Goal: Information Seeking & Learning: Learn about a topic

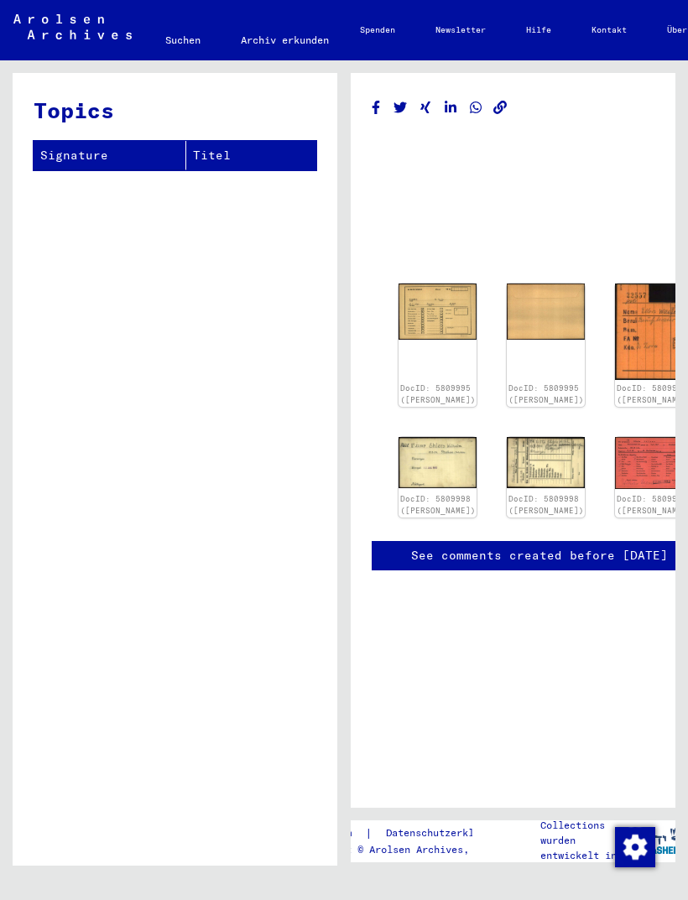
click at [615, 315] on img at bounding box center [654, 331] width 78 height 96
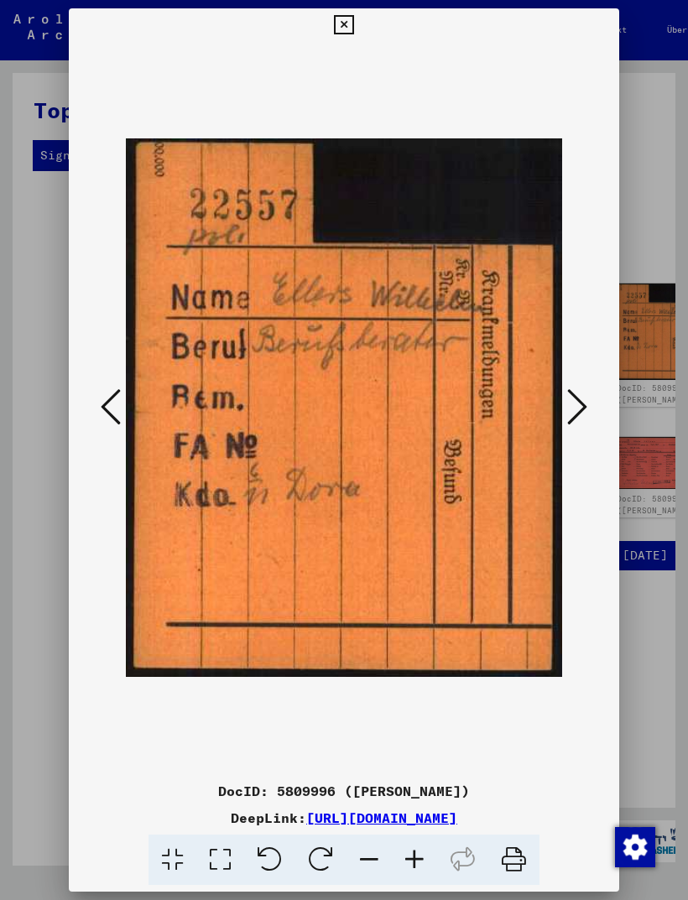
click at [602, 417] on div at bounding box center [344, 408] width 550 height 732
click at [587, 407] on button at bounding box center [577, 408] width 30 height 48
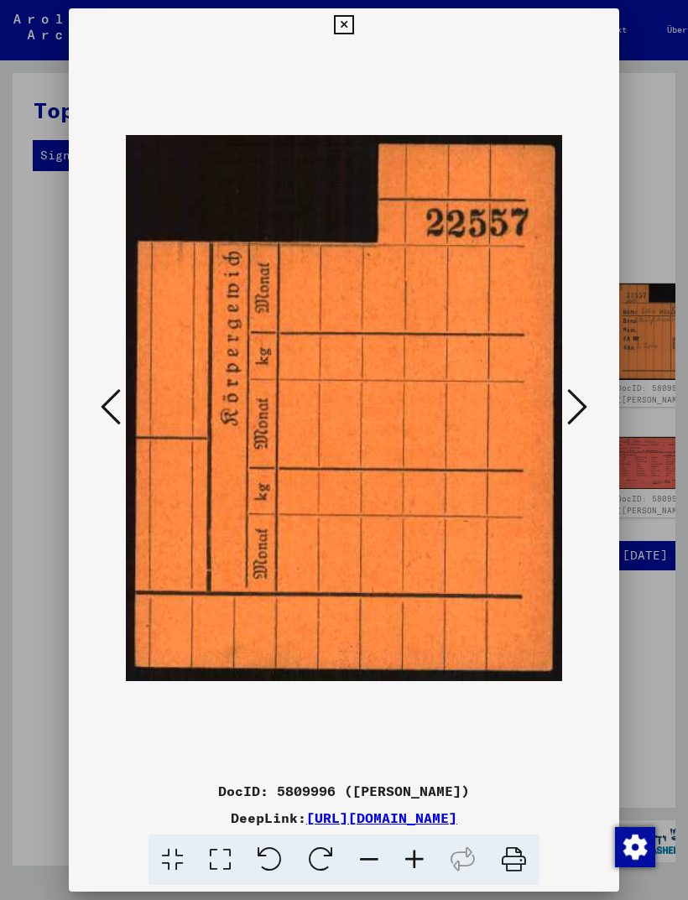
click at [587, 408] on button at bounding box center [577, 408] width 30 height 48
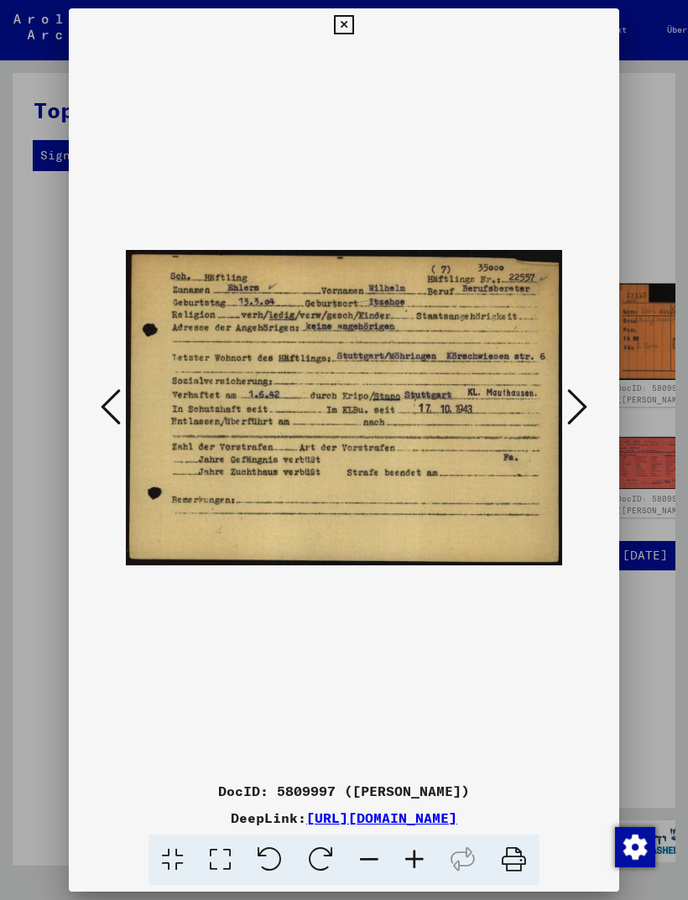
click at [579, 400] on icon at bounding box center [577, 407] width 20 height 40
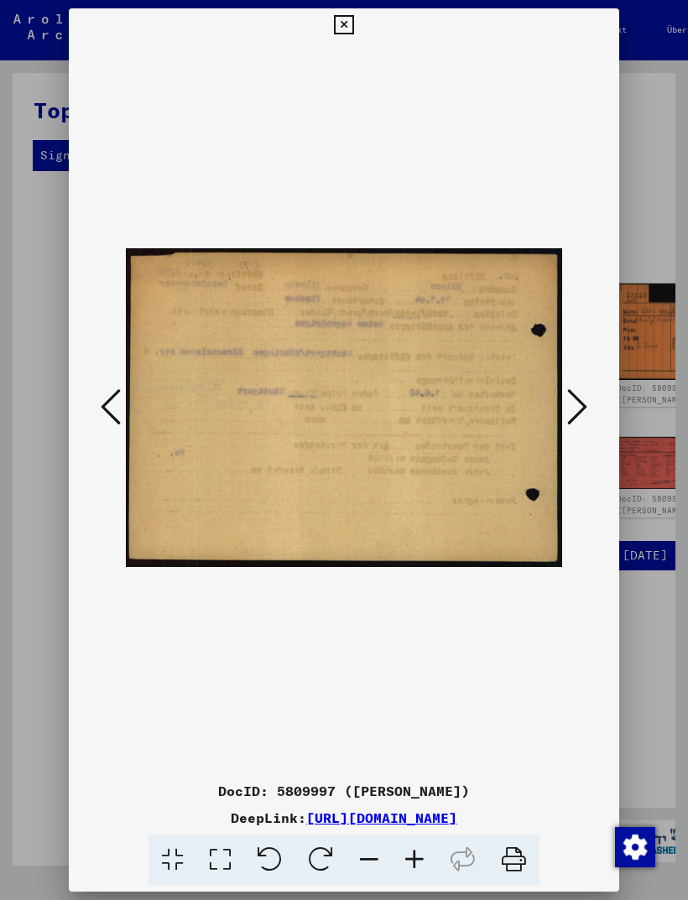
click at [576, 401] on icon at bounding box center [577, 407] width 20 height 40
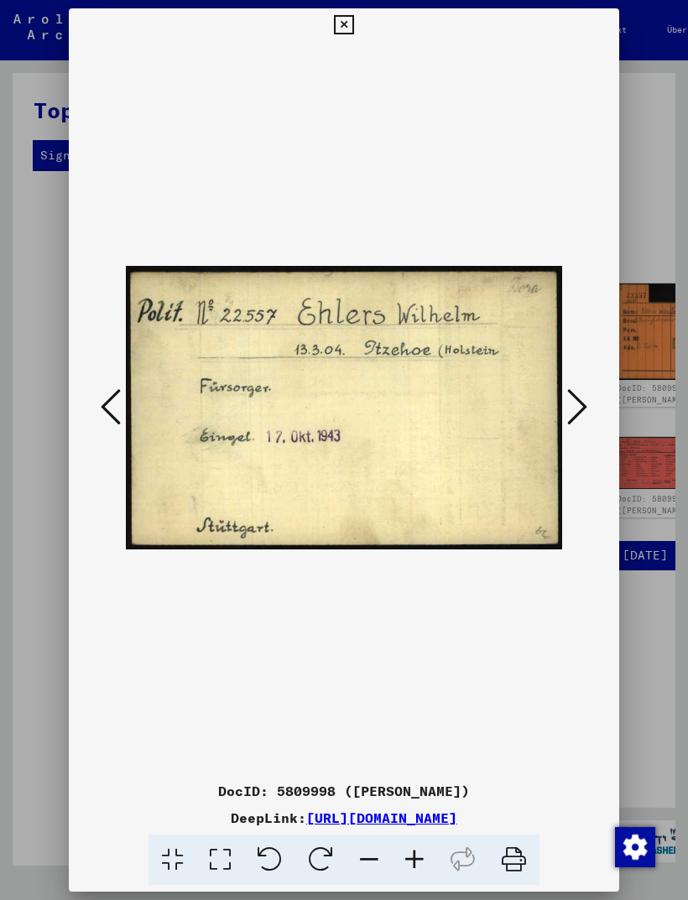
click at [98, 388] on button at bounding box center [111, 408] width 30 height 48
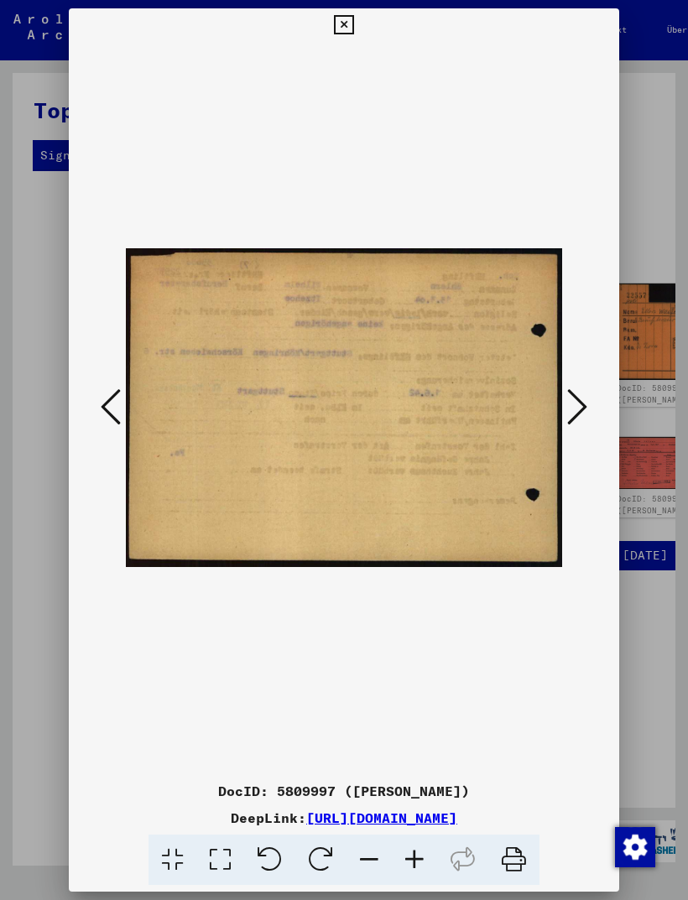
click at [114, 403] on icon at bounding box center [111, 407] width 20 height 40
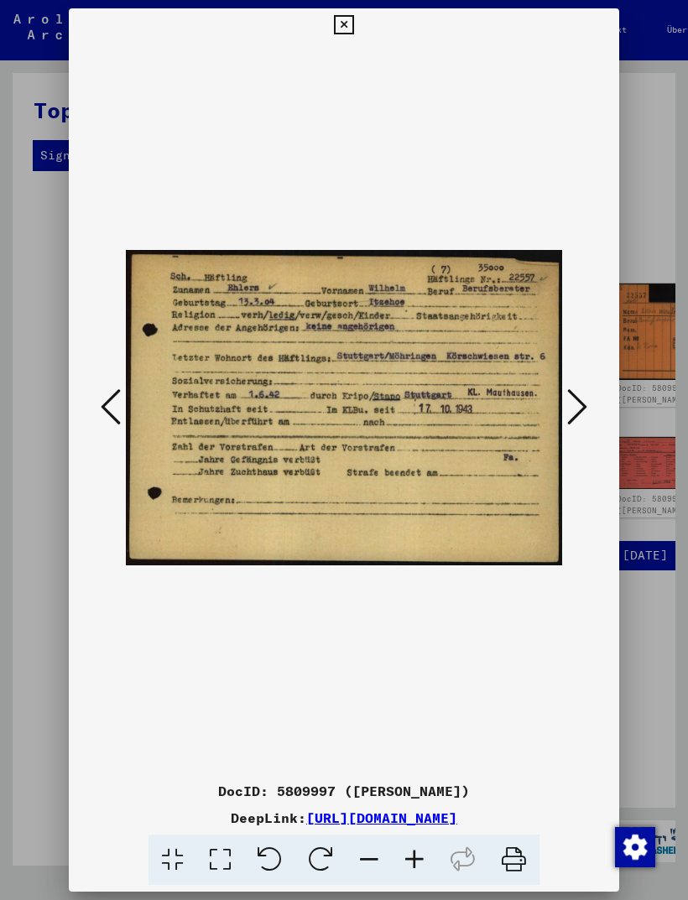
click at [577, 409] on icon at bounding box center [577, 407] width 20 height 40
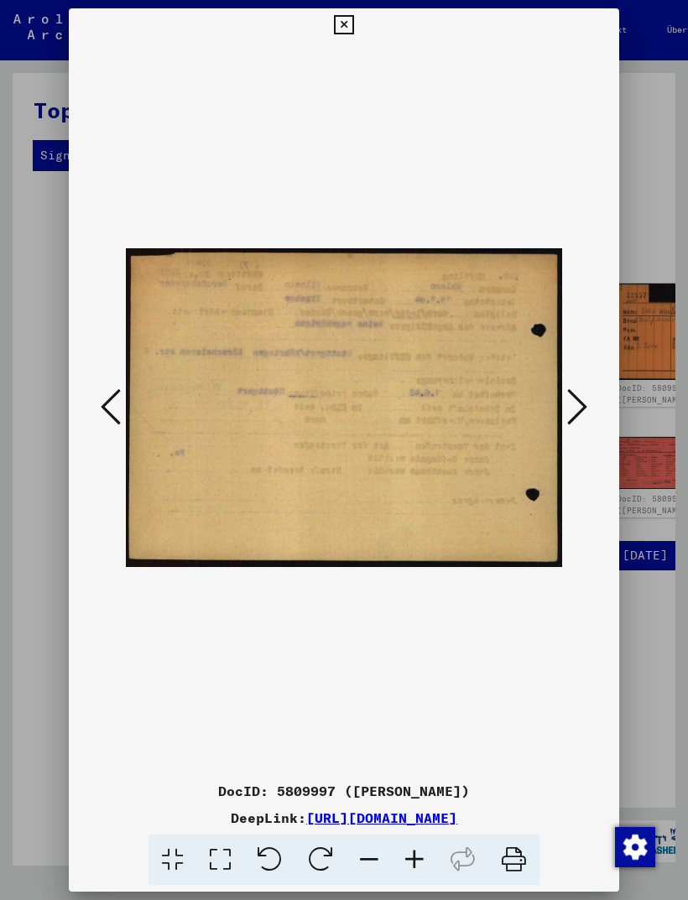
click at [565, 413] on button at bounding box center [577, 408] width 30 height 48
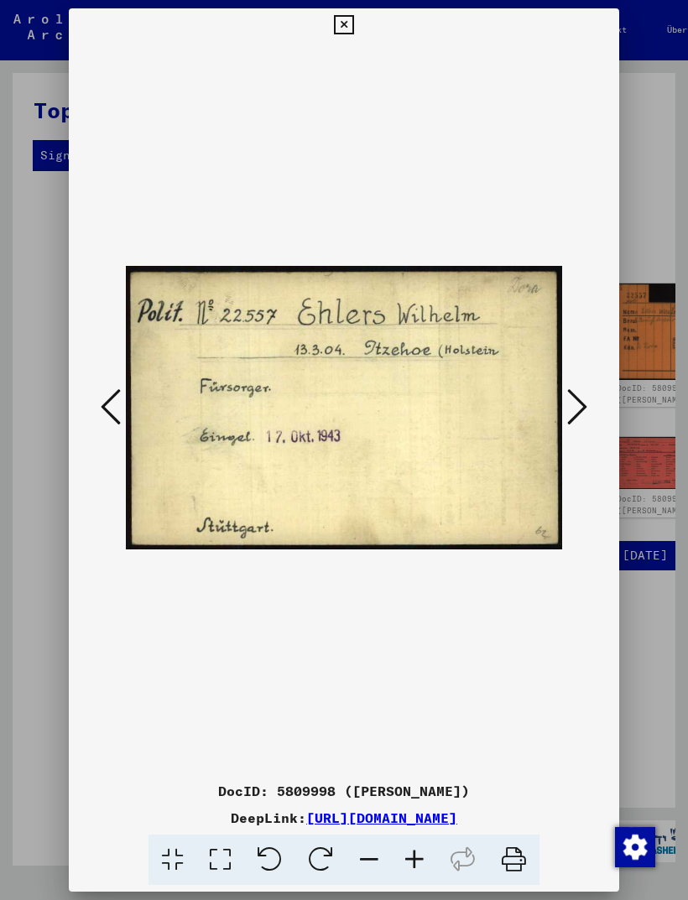
click at [571, 400] on icon at bounding box center [577, 407] width 20 height 40
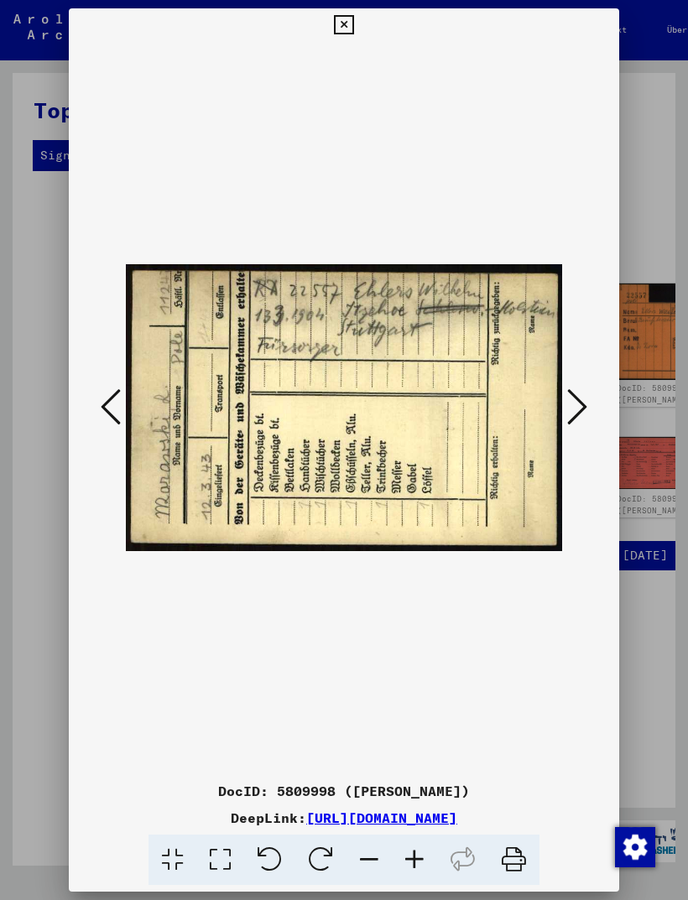
click at [575, 400] on icon at bounding box center [577, 407] width 20 height 40
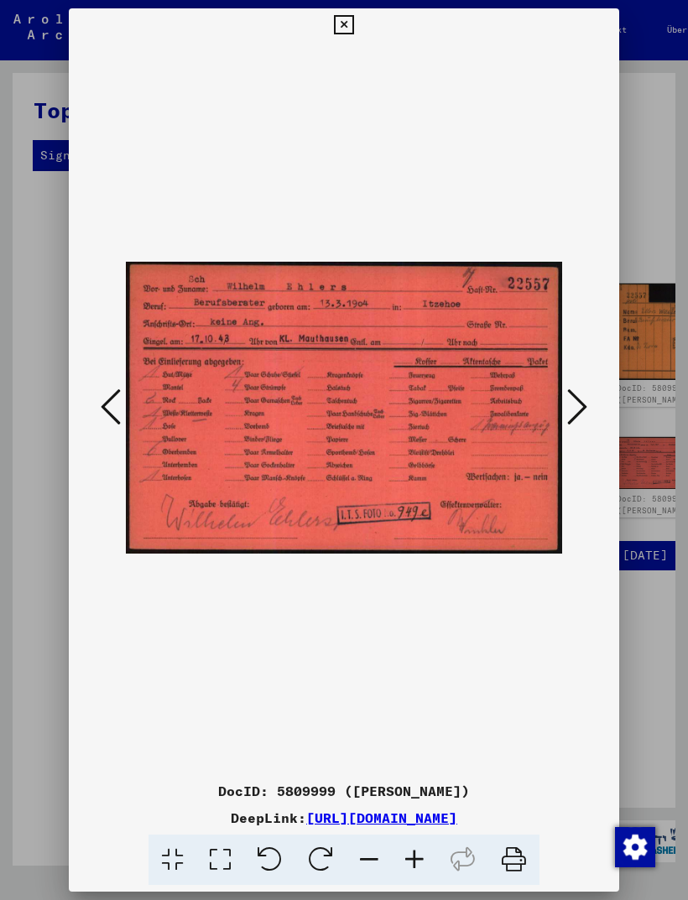
click at [579, 403] on icon at bounding box center [577, 407] width 20 height 40
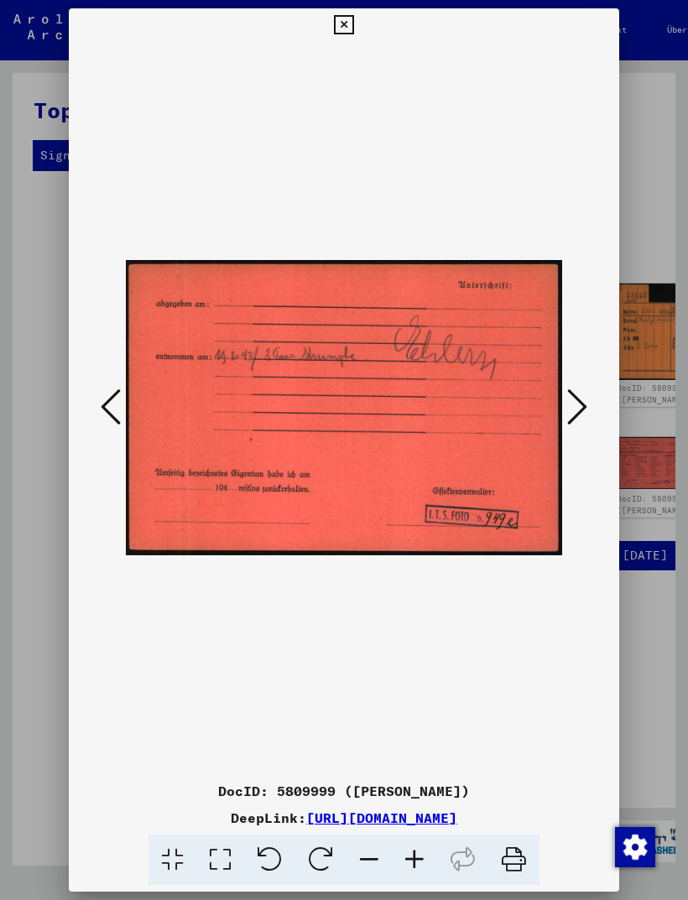
click at [577, 406] on icon at bounding box center [577, 407] width 20 height 40
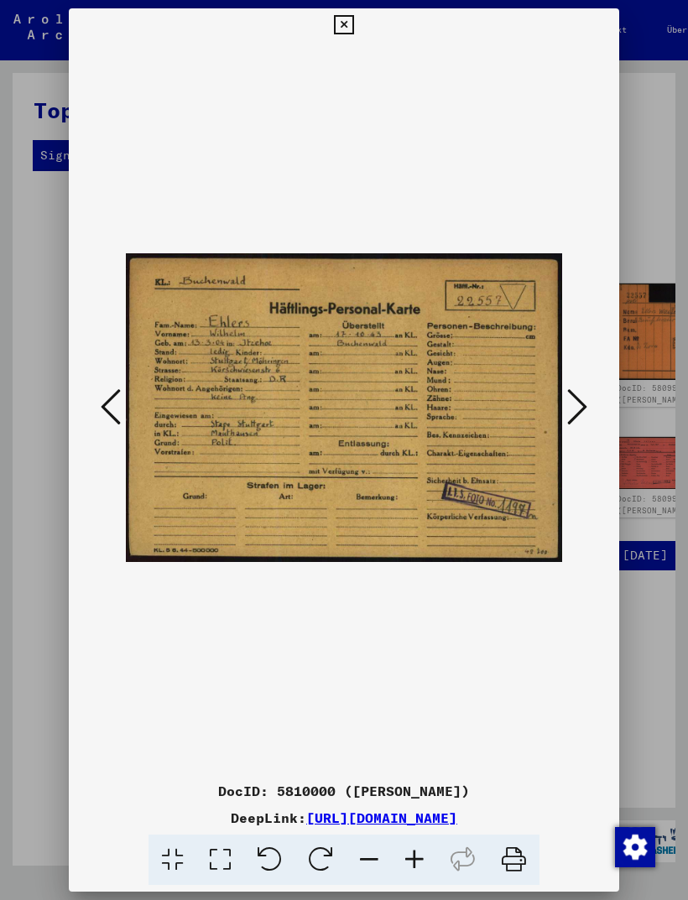
click at [579, 402] on icon at bounding box center [577, 407] width 20 height 40
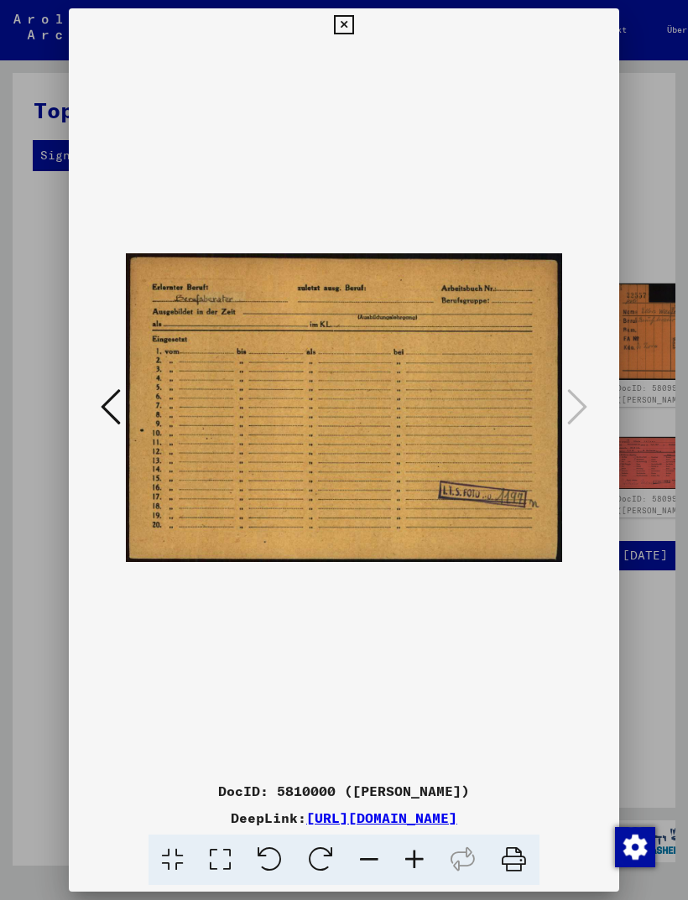
click at [358, 23] on button at bounding box center [343, 25] width 29 height 34
